Goal: Transaction & Acquisition: Subscribe to service/newsletter

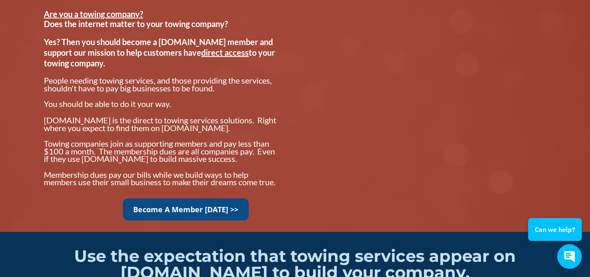
scroll to position [663, 0]
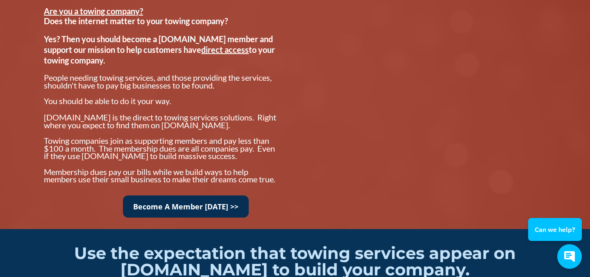
click at [175, 203] on link "Become A Member [DATE] >>" at bounding box center [186, 206] width 126 height 23
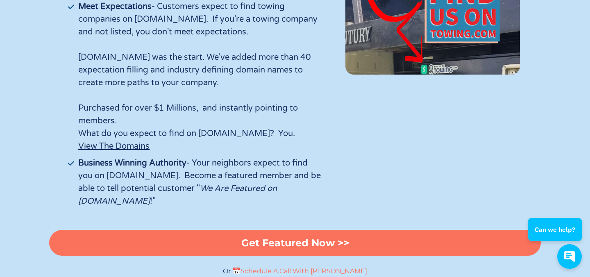
scroll to position [2653, 0]
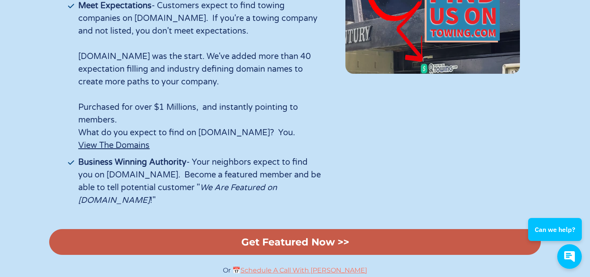
click at [133, 229] on link "Get Featured Now >>" at bounding box center [295, 242] width 492 height 26
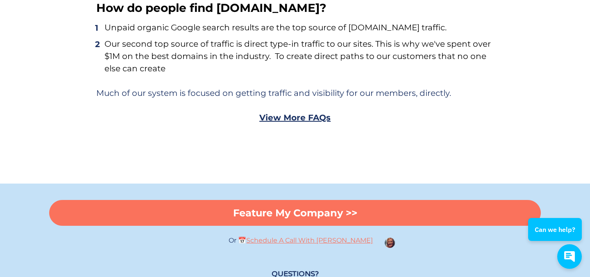
scroll to position [4717, 0]
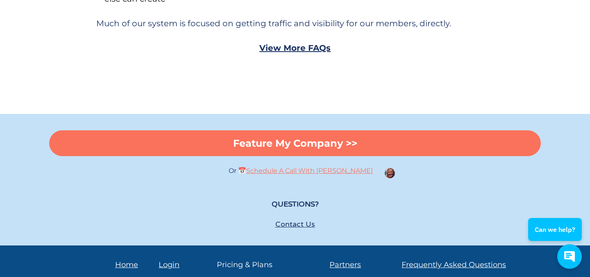
click at [245, 260] on link "Pricing & Plans" at bounding box center [245, 264] width 56 height 9
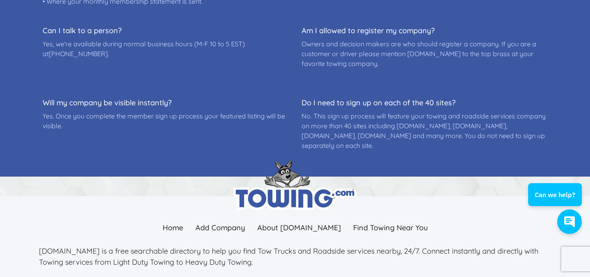
scroll to position [498, 0]
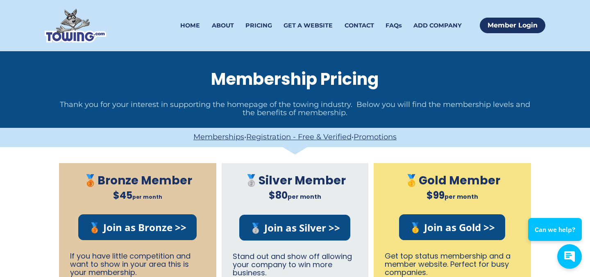
click at [89, 18] on img at bounding box center [75, 26] width 61 height 34
